Goal: Task Accomplishment & Management: Use online tool/utility

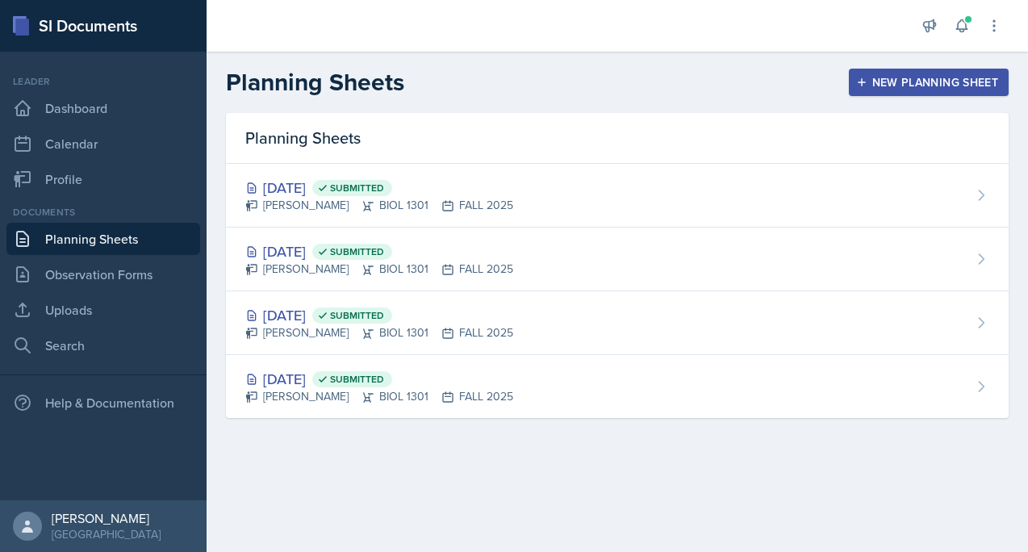
click at [948, 76] on div "New Planning Sheet" at bounding box center [929, 82] width 139 height 13
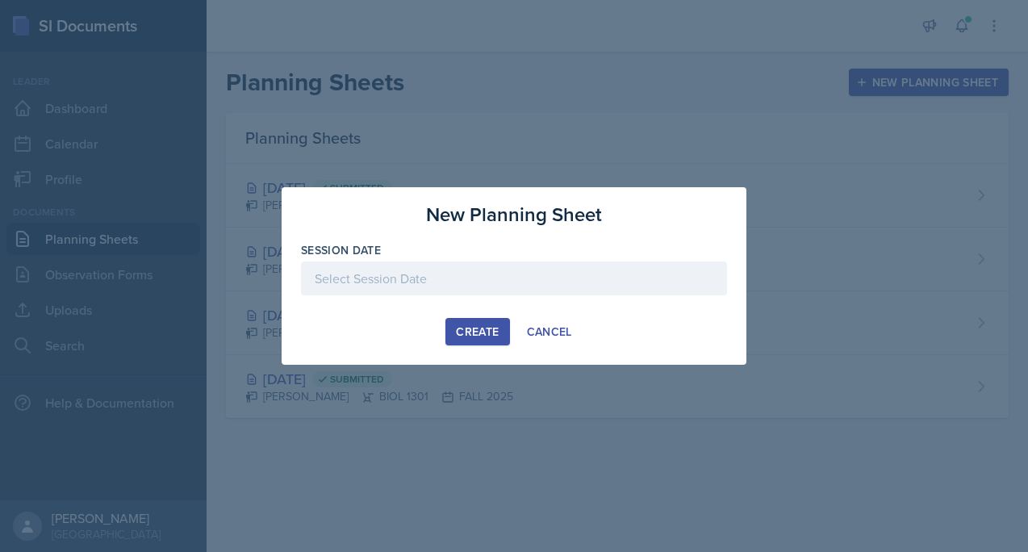
click at [565, 269] on div at bounding box center [514, 279] width 426 height 34
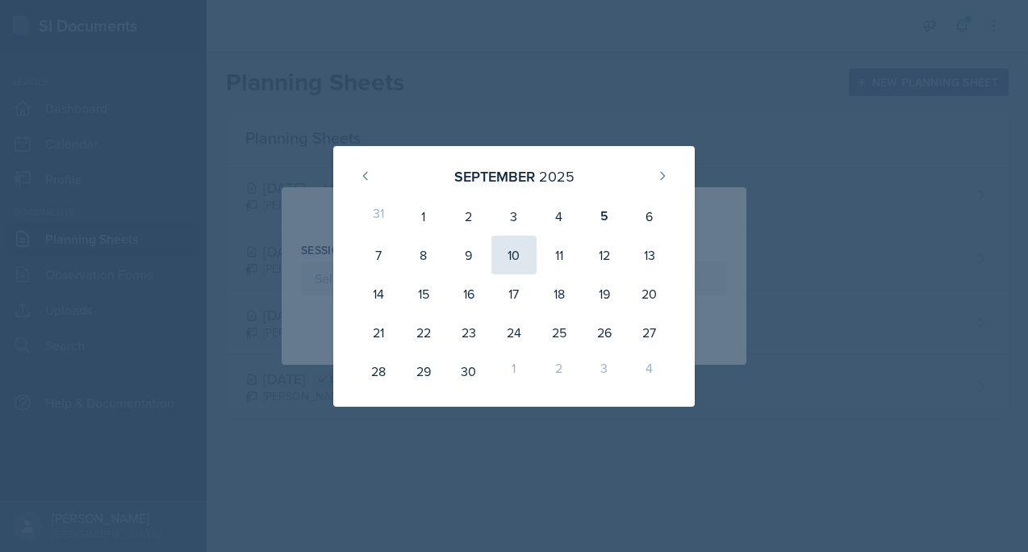
click at [518, 253] on div "10" at bounding box center [514, 255] width 45 height 39
type input "[DATE]"
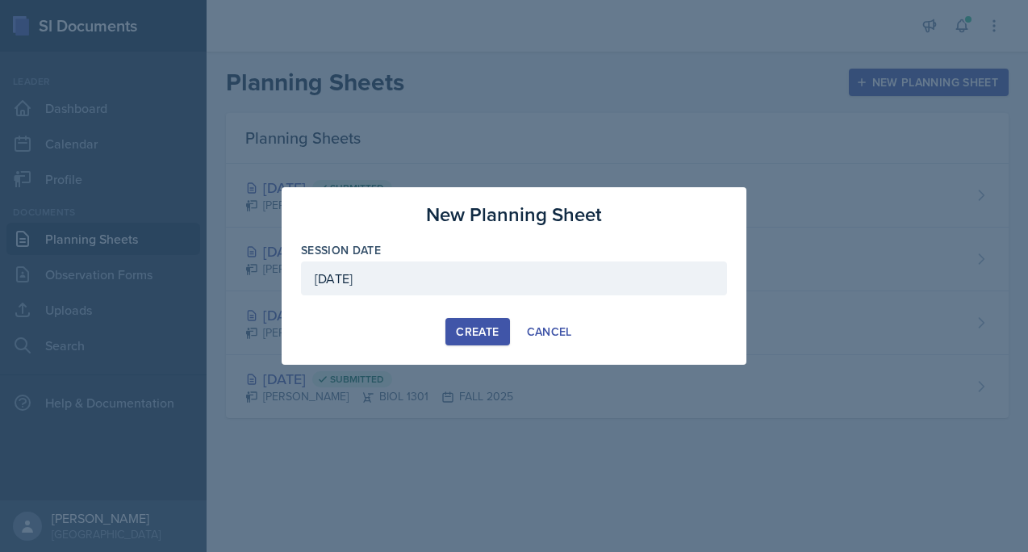
click at [472, 328] on div "Create" at bounding box center [477, 331] width 43 height 13
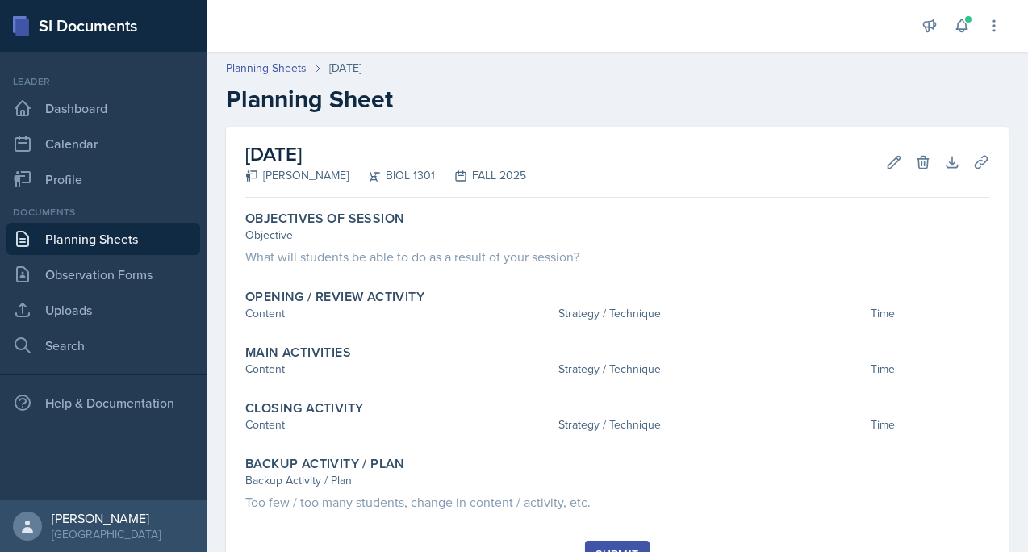
click at [291, 57] on header "Planning Sheets [DATE] Planning Sheet" at bounding box center [618, 87] width 822 height 86
click at [291, 70] on link "Planning Sheets" at bounding box center [266, 68] width 81 height 17
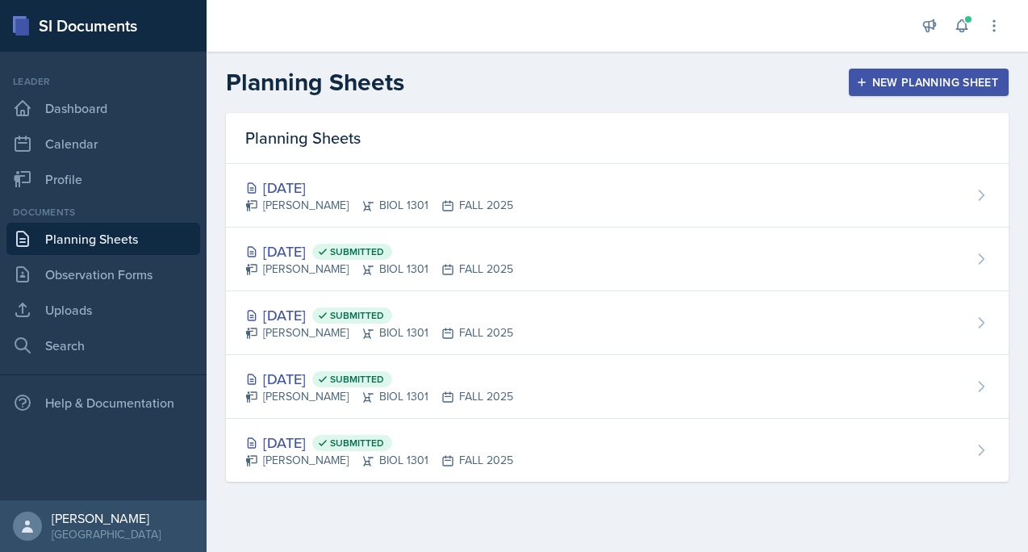
click at [853, 77] on button "New Planning Sheet" at bounding box center [929, 82] width 160 height 27
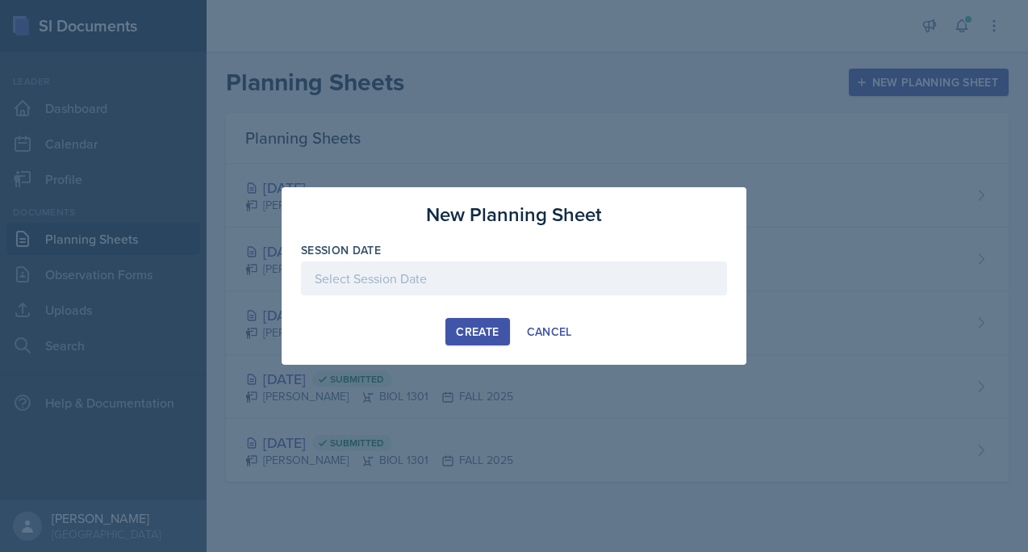
click at [550, 275] on div at bounding box center [514, 279] width 426 height 34
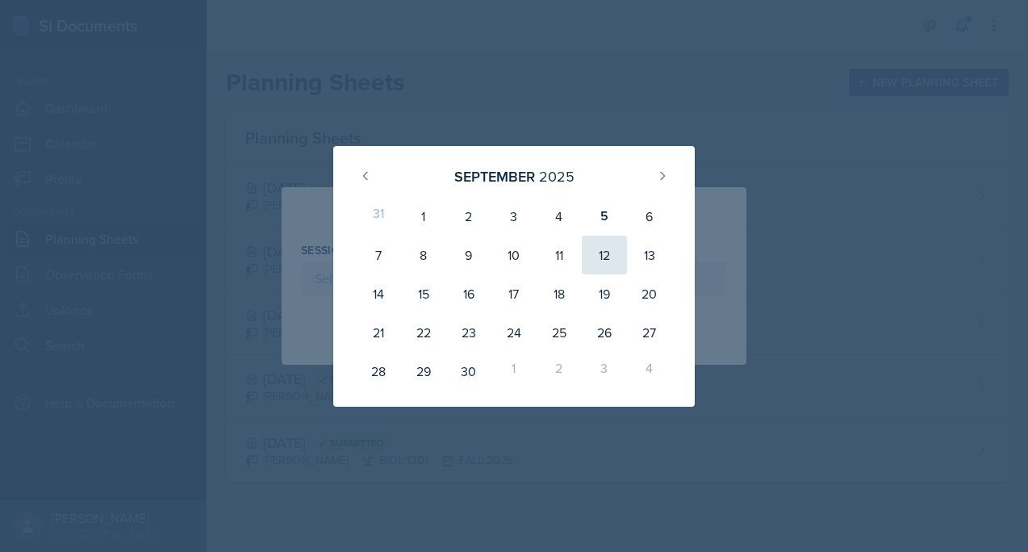
click at [607, 248] on div "12" at bounding box center [604, 255] width 45 height 39
type input "[DATE]"
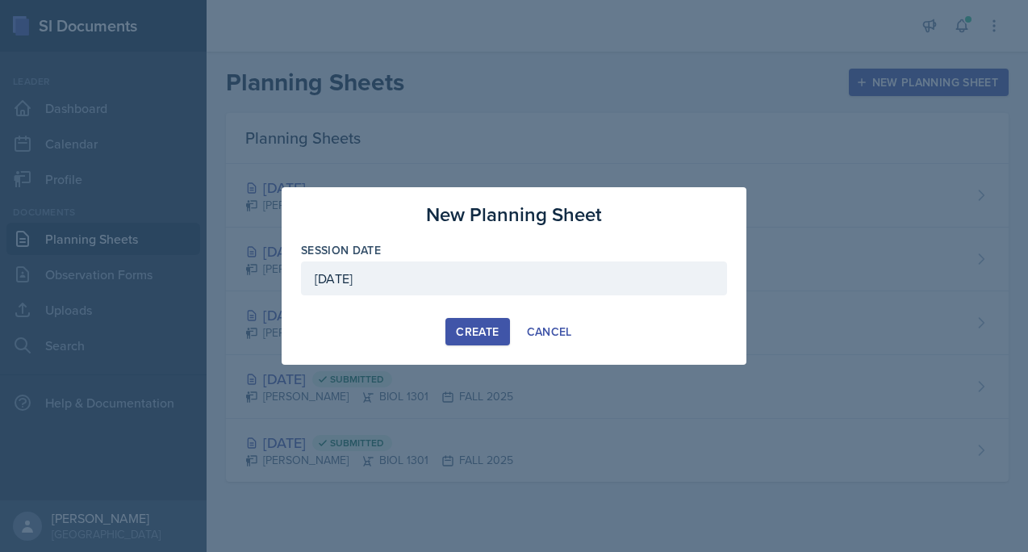
click at [484, 325] on div "Create" at bounding box center [477, 331] width 43 height 13
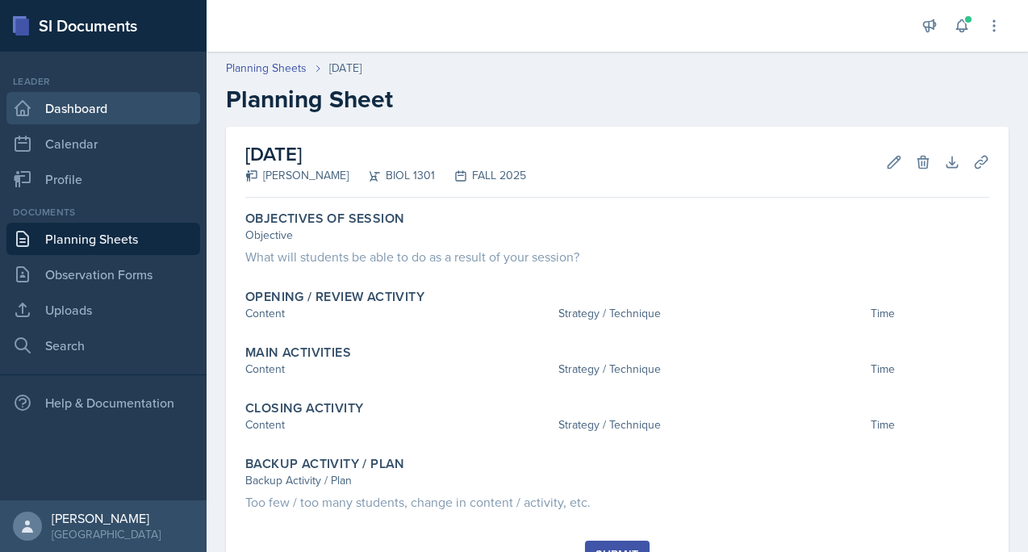
click at [105, 111] on link "Dashboard" at bounding box center [103, 108] width 194 height 32
